Goal: Transaction & Acquisition: Purchase product/service

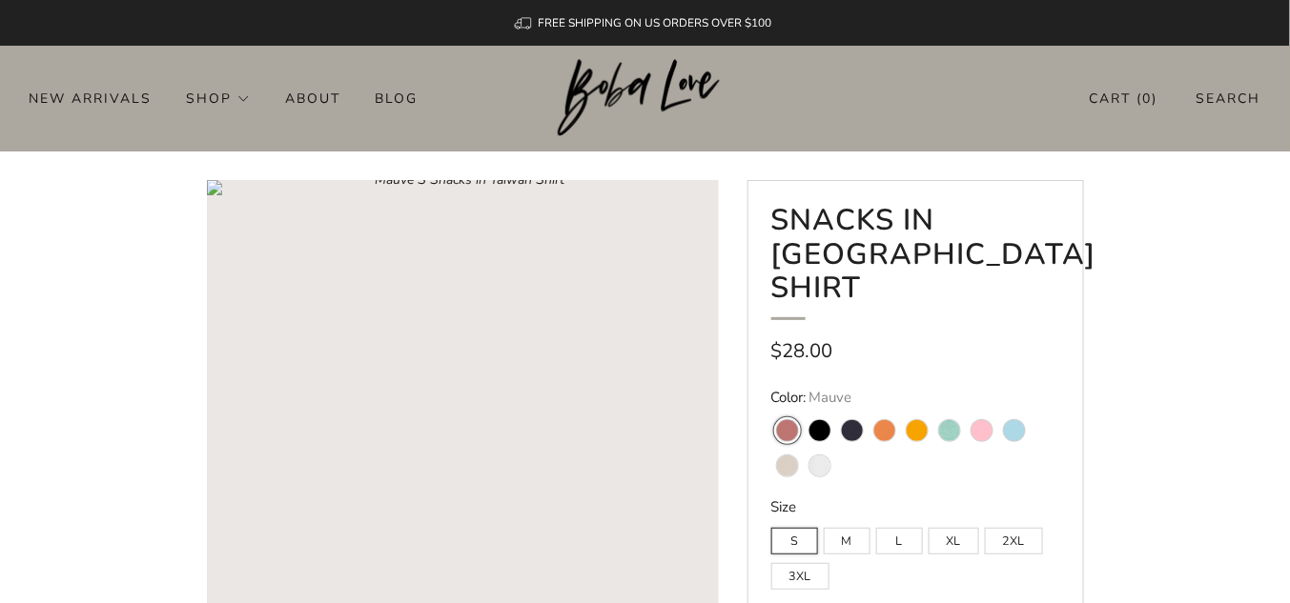
scroll to position [76, 0]
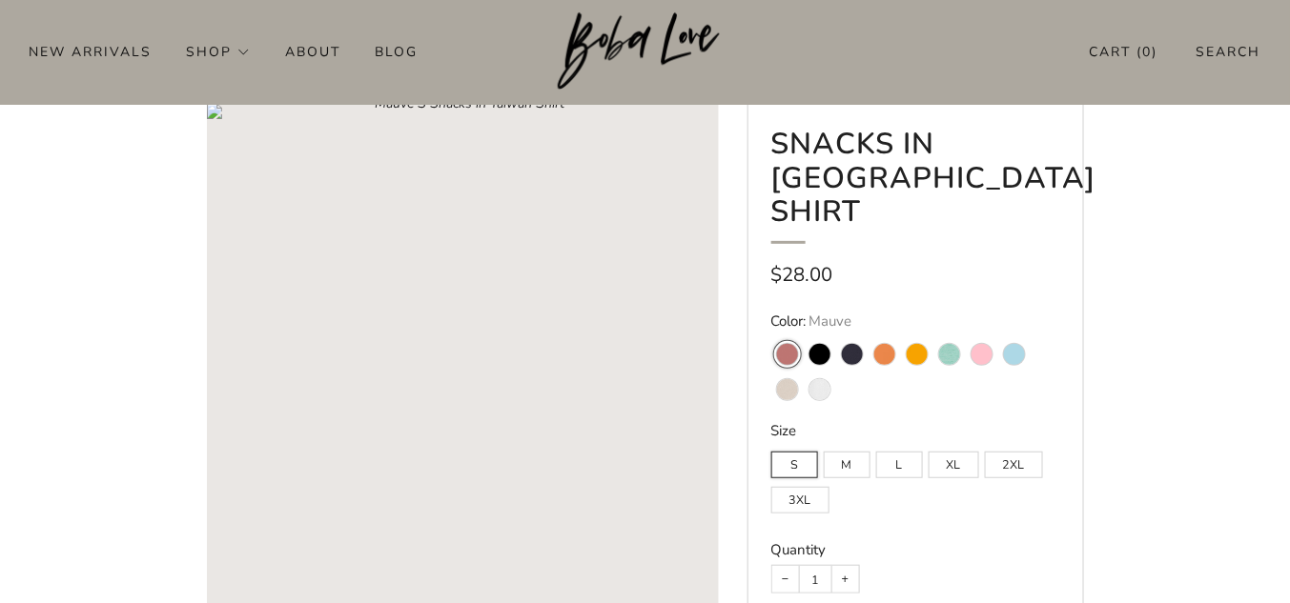
click at [812, 351] on variant-swatch "Black" at bounding box center [819, 354] width 21 height 21
click at [804, 333] on input "Black" at bounding box center [803, 332] width 1 height 1
radio input "true"
click at [851, 353] on variant-swatch "Navy" at bounding box center [852, 354] width 21 height 21
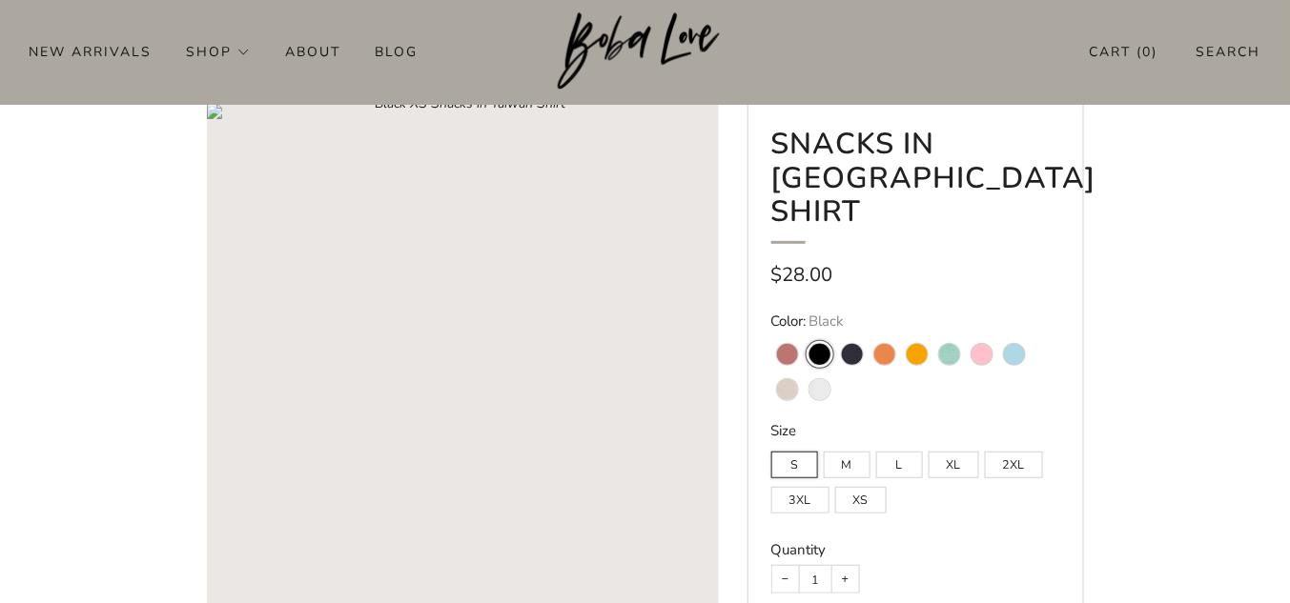
click at [836, 333] on input "Navy" at bounding box center [835, 332] width 1 height 1
radio input "true"
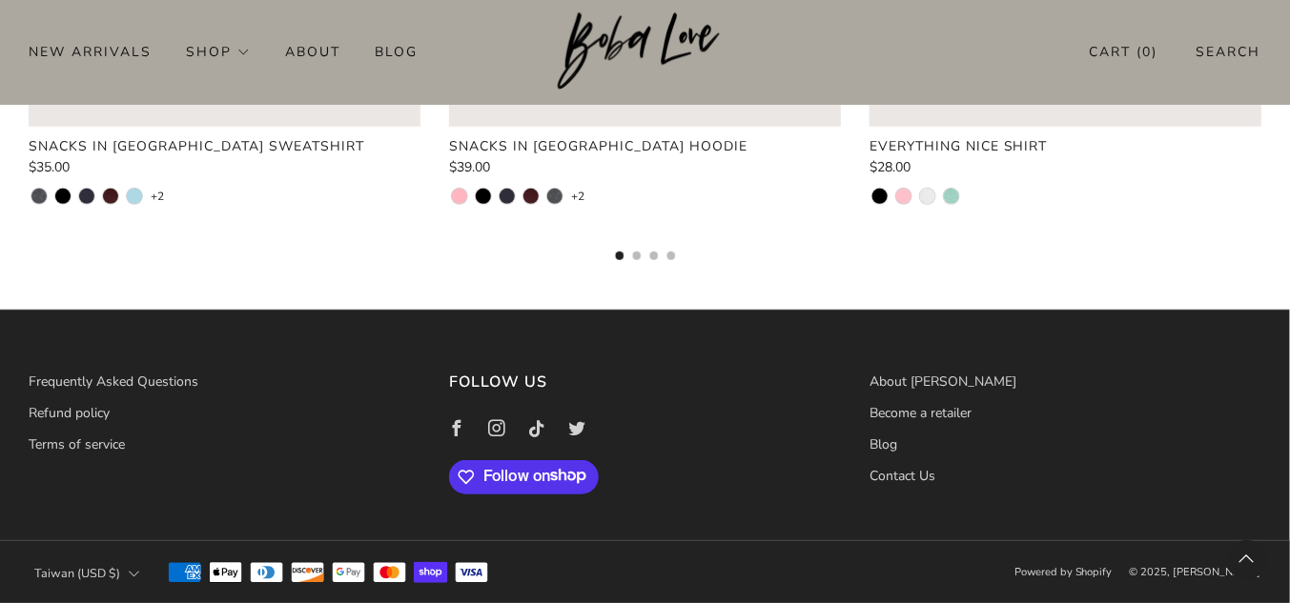
scroll to position [2211, 0]
